Goal: Find specific fact

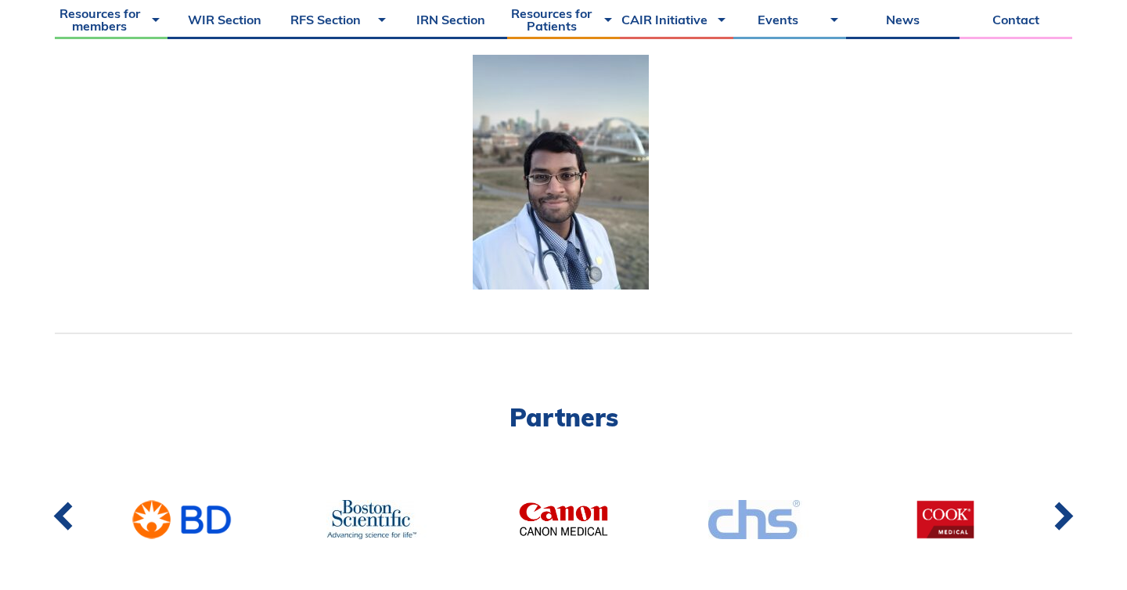
scroll to position [341, 0]
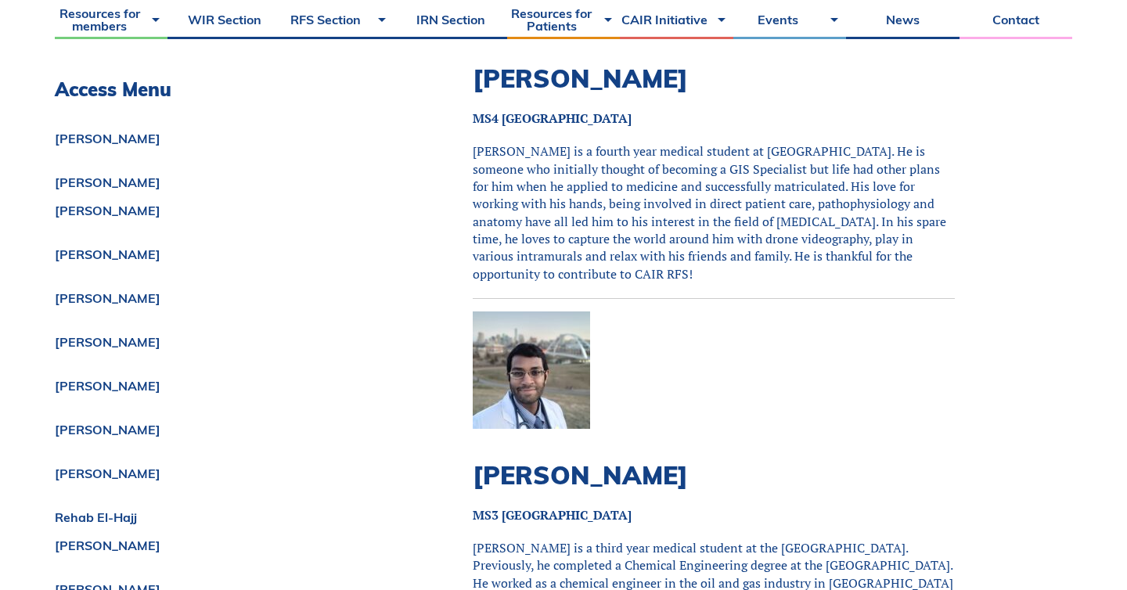
scroll to position [7456, 0]
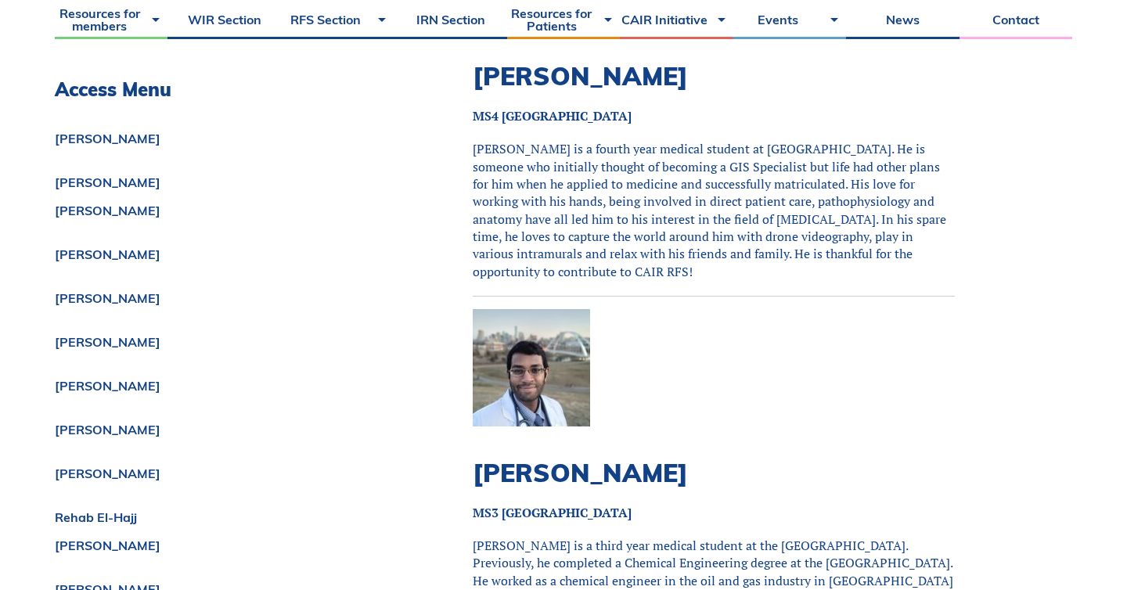
click at [659, 458] on h2 "[PERSON_NAME]" at bounding box center [714, 473] width 482 height 30
click at [658, 458] on h2 "[PERSON_NAME]" at bounding box center [714, 473] width 482 height 30
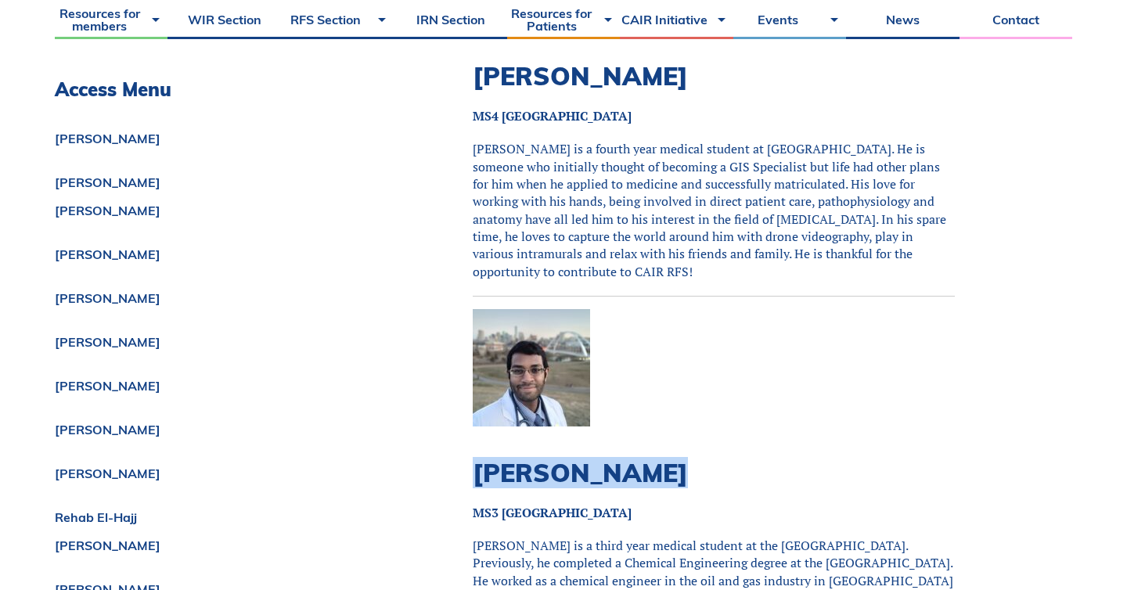
click at [658, 458] on h2 "[PERSON_NAME]" at bounding box center [714, 473] width 482 height 30
copy div "[PERSON_NAME]"
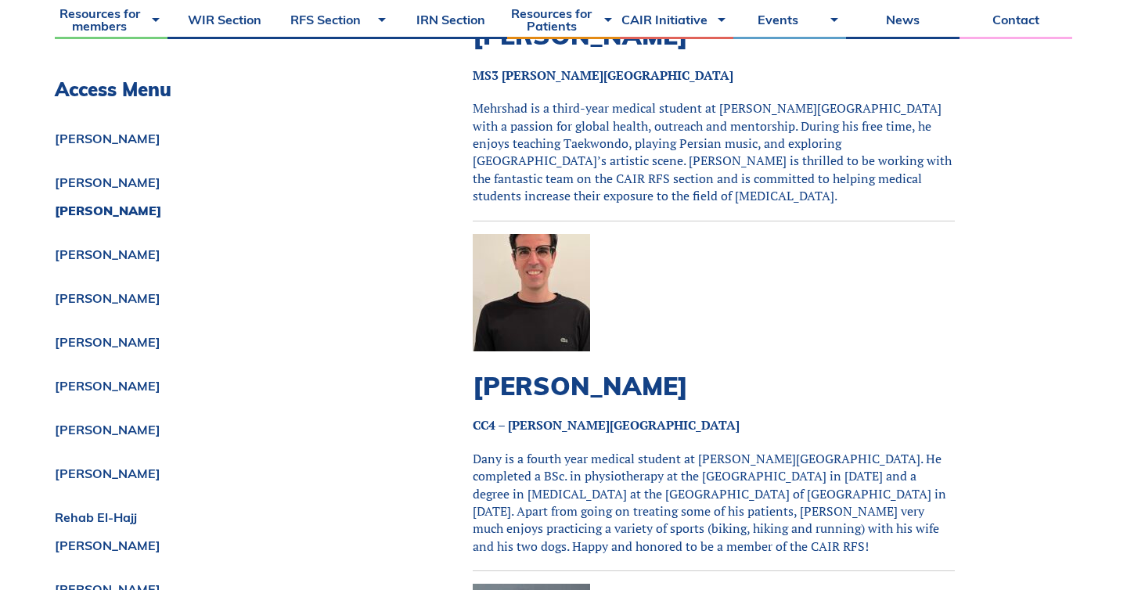
scroll to position [0, 0]
